Goal: Information Seeking & Learning: Learn about a topic

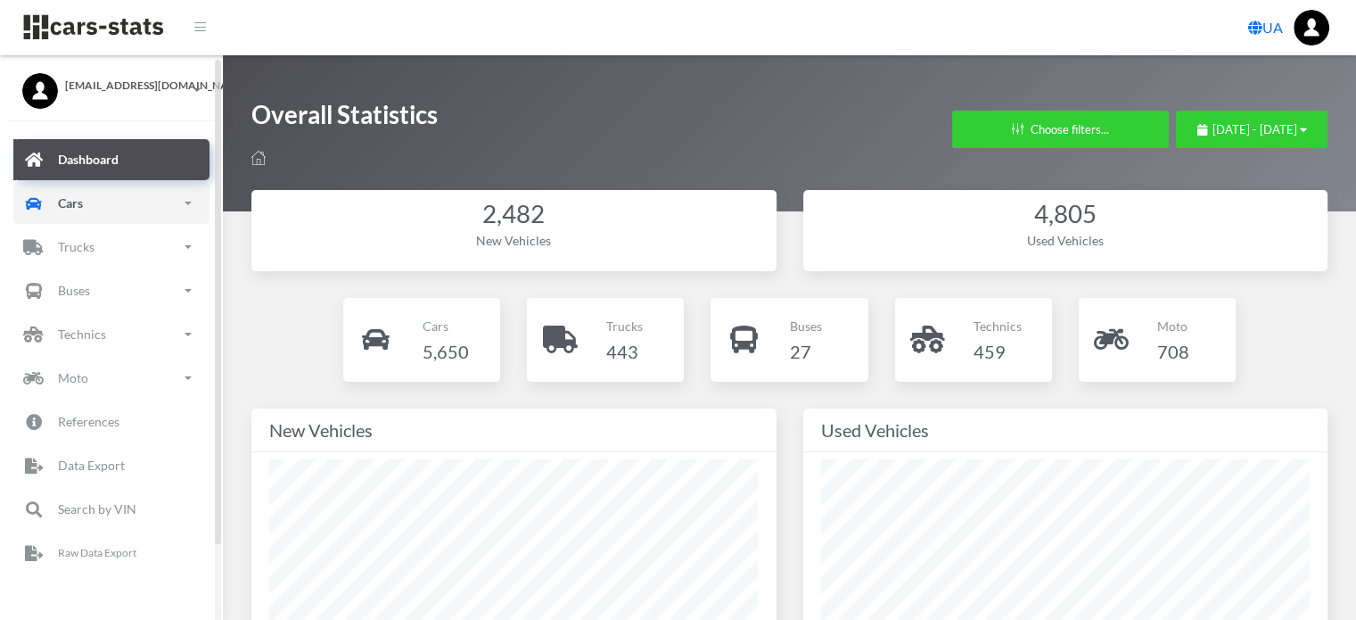
click at [109, 208] on link "Cars" at bounding box center [111, 203] width 196 height 41
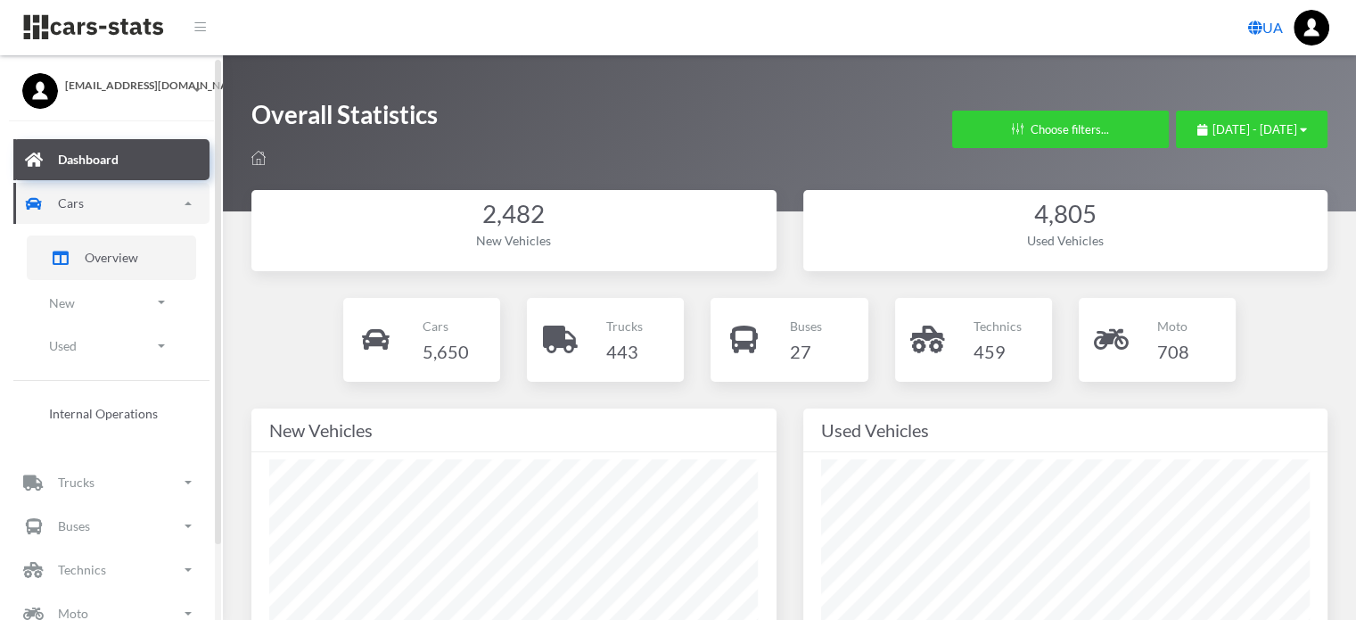
click at [101, 262] on span "Overview" at bounding box center [112, 257] width 54 height 19
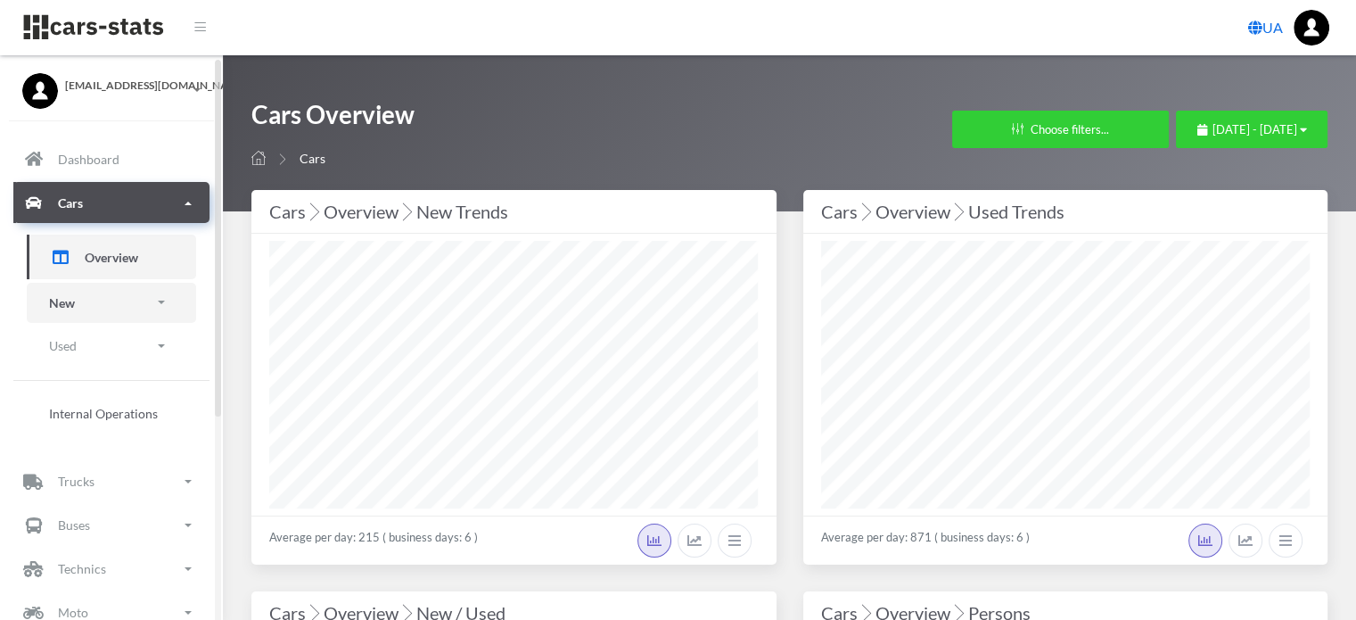
click at [93, 303] on link "New" at bounding box center [111, 303] width 169 height 40
click at [103, 348] on span "Brands" at bounding box center [104, 352] width 39 height 19
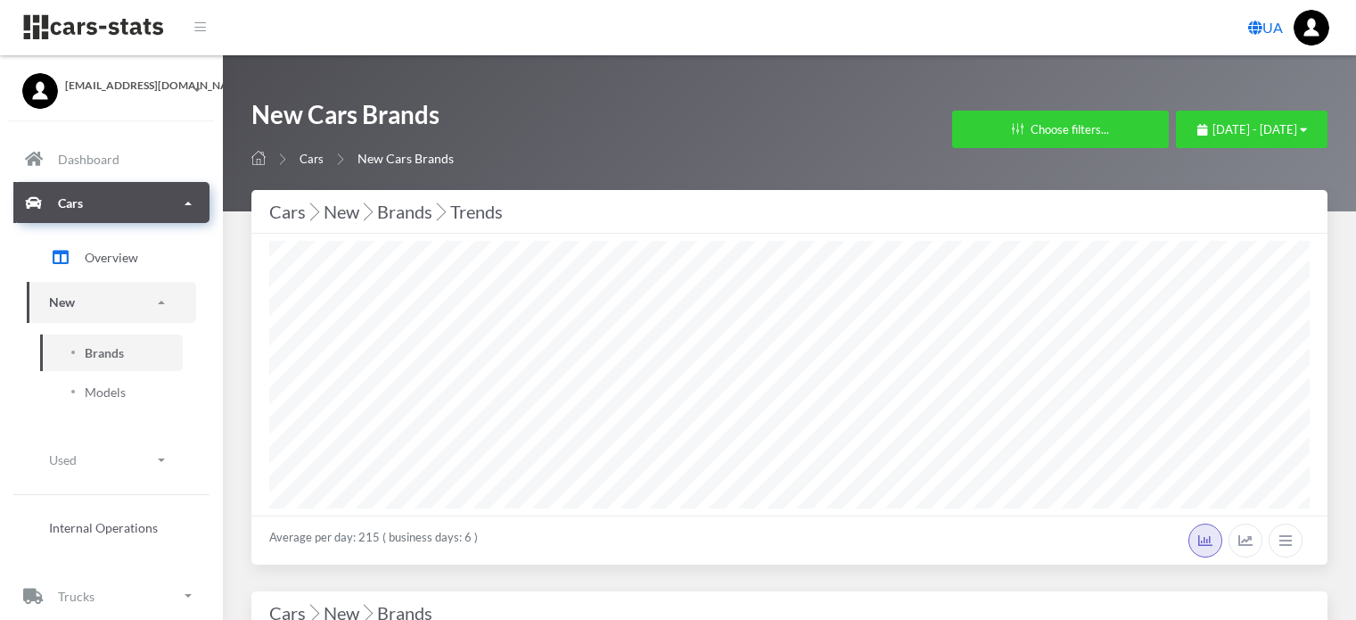
select select "25"
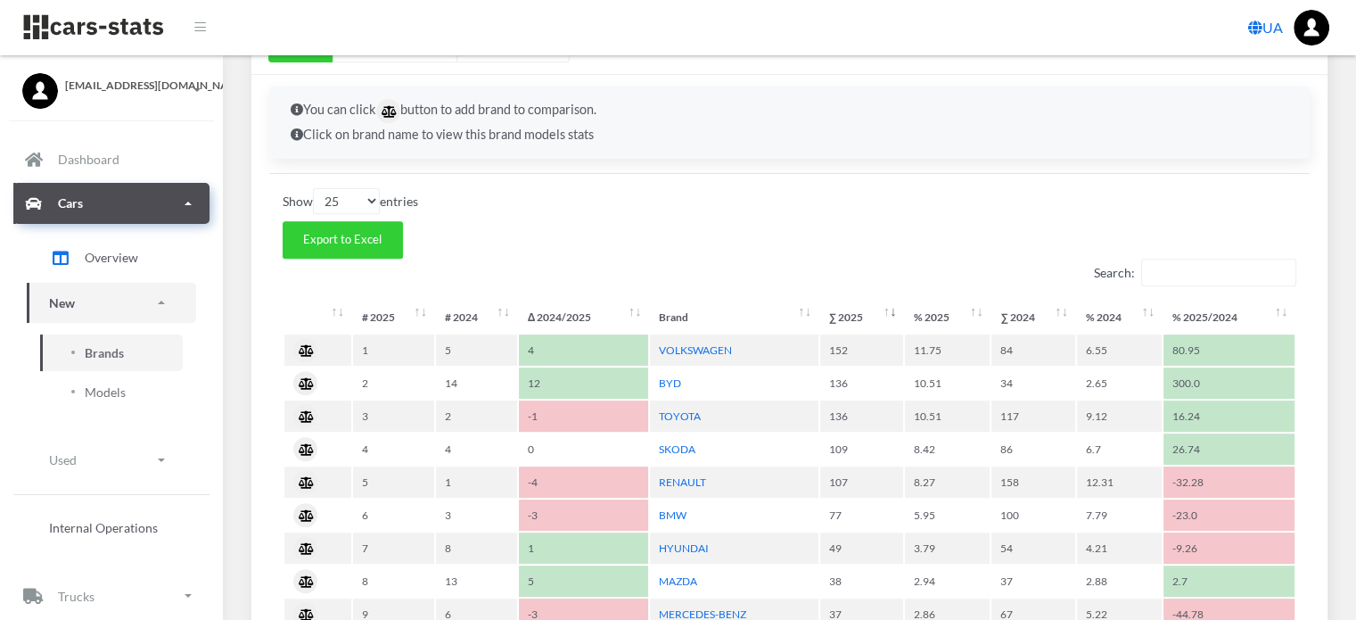
scroll to position [803, 0]
